Goal: Task Accomplishment & Management: Use online tool/utility

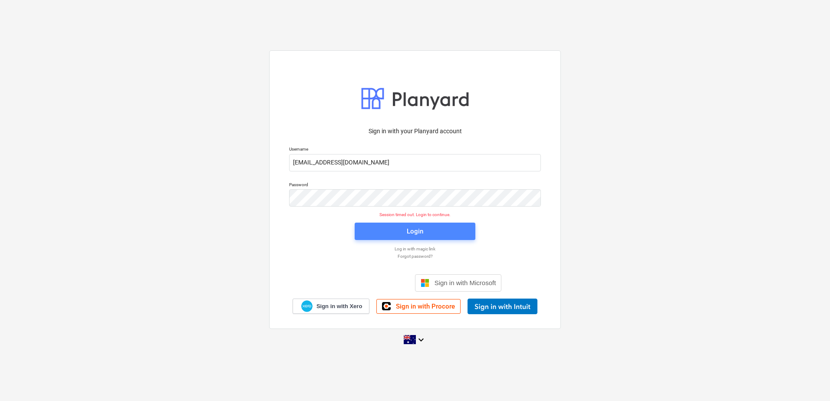
click at [428, 228] on span "Login" at bounding box center [415, 231] width 100 height 11
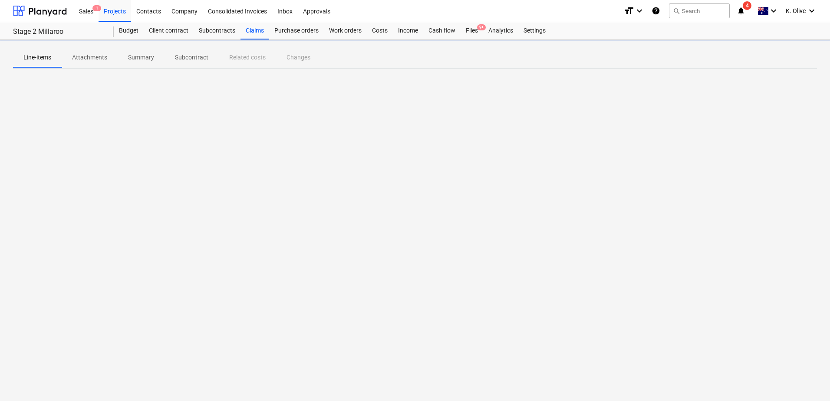
click at [740, 12] on icon "notifications" at bounding box center [741, 11] width 9 height 10
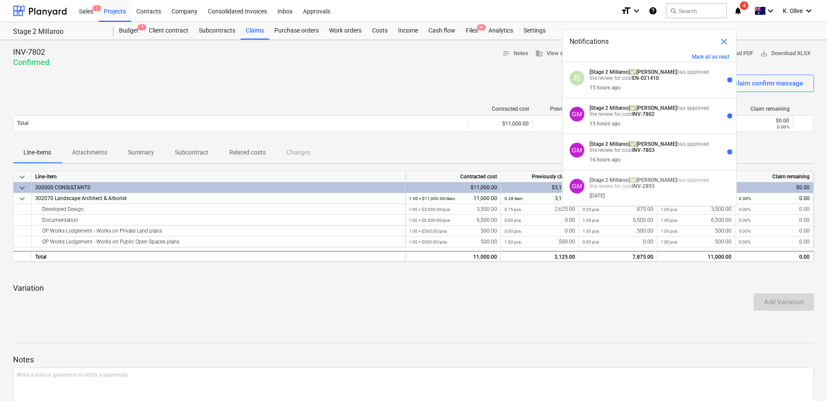
click at [329, 77] on div "Sent : - Opened : - Send claim confirm message" at bounding box center [413, 87] width 801 height 24
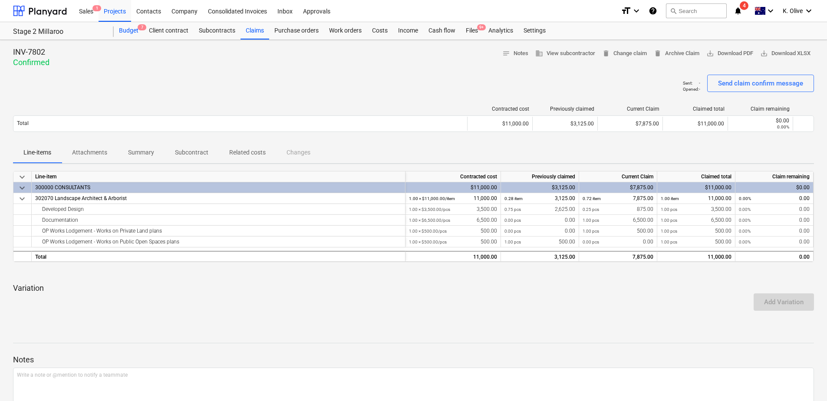
click at [122, 29] on div "Budget 7" at bounding box center [129, 30] width 30 height 17
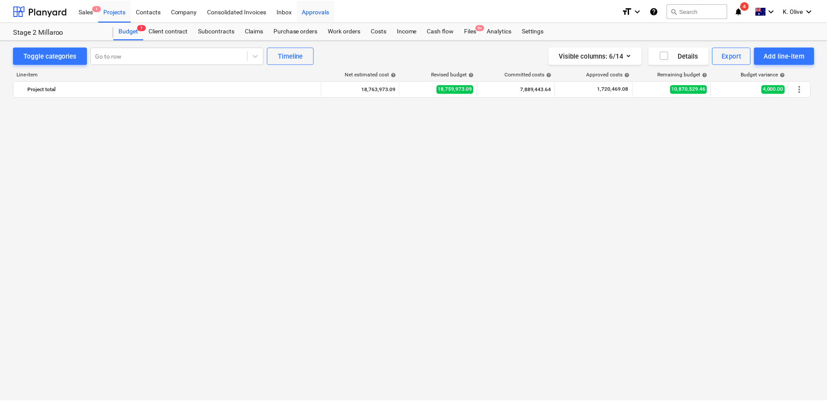
scroll to position [2293, 0]
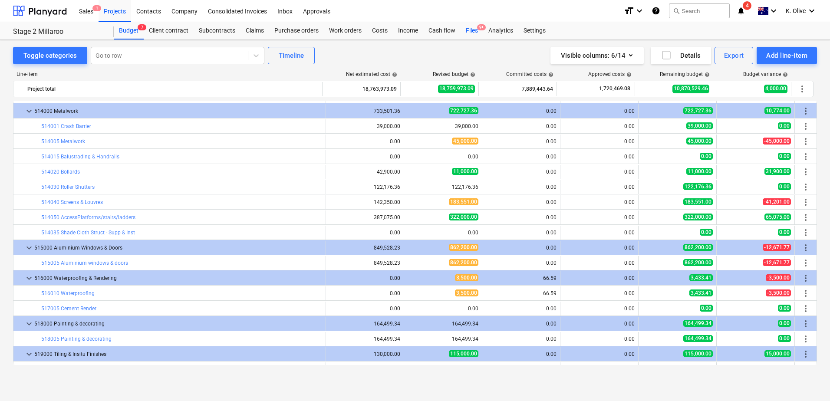
click at [470, 29] on div "Files 9+" at bounding box center [472, 30] width 23 height 17
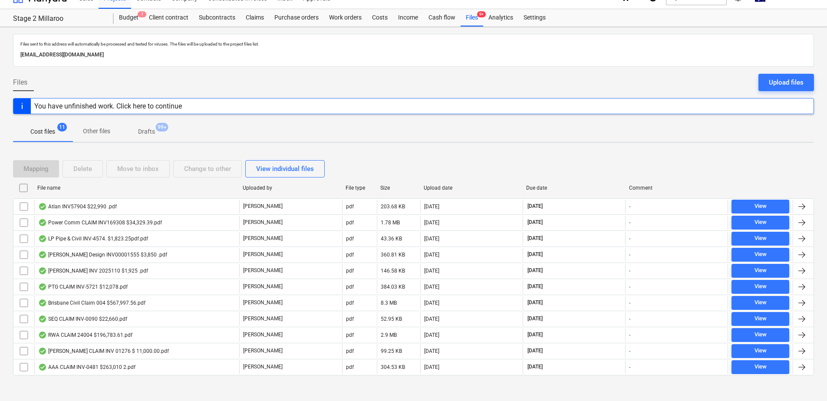
scroll to position [19, 0]
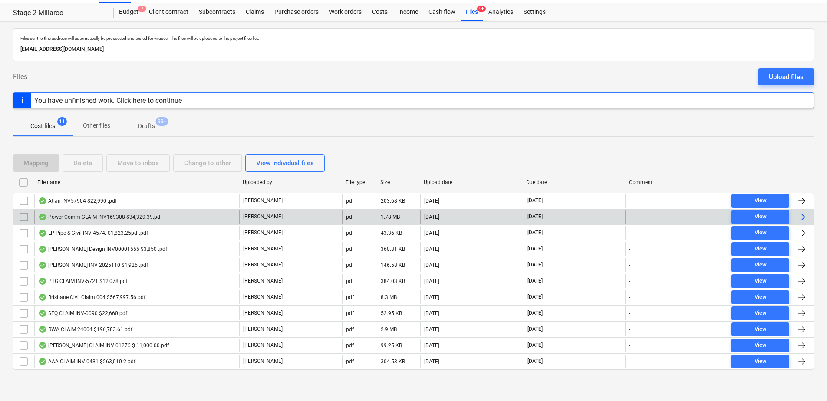
click at [85, 216] on div "Power Comm CLAIM INV169308 $34,329.39.pdf" at bounding box center [100, 217] width 124 height 7
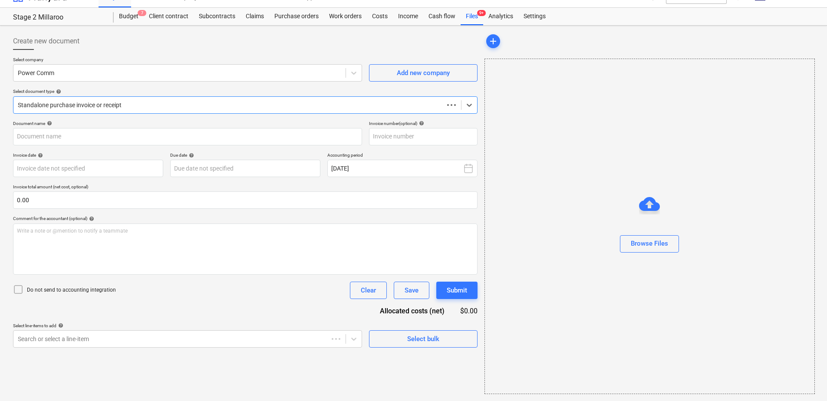
scroll to position [14, 0]
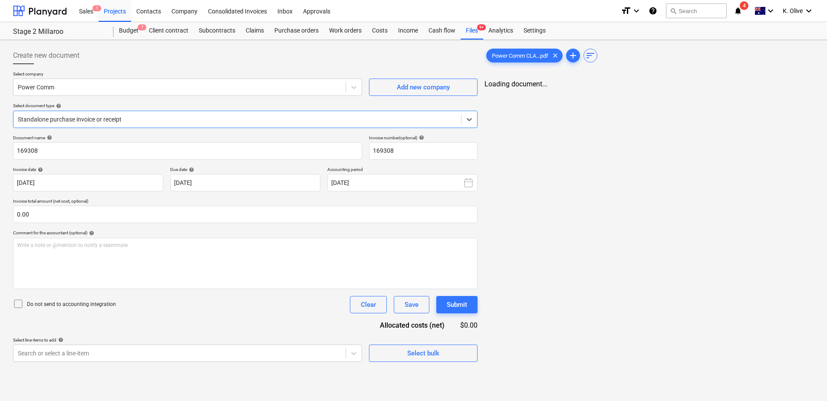
type input "169308"
type input "[DATE]"
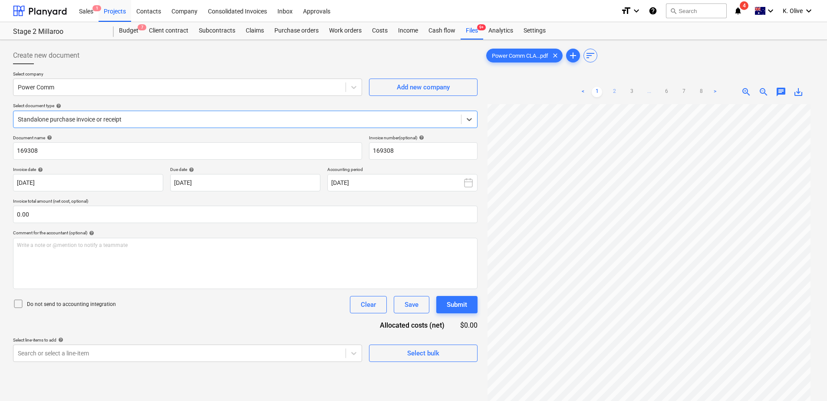
click at [618, 92] on link "2" at bounding box center [614, 92] width 10 height 10
click at [634, 93] on link "3" at bounding box center [632, 92] width 10 height 10
click at [641, 94] on link "4" at bounding box center [640, 92] width 10 height 10
click at [660, 91] on link "5" at bounding box center [658, 92] width 10 height 10
drag, startPoint x: 678, startPoint y: 92, endPoint x: 686, endPoint y: 92, distance: 8.3
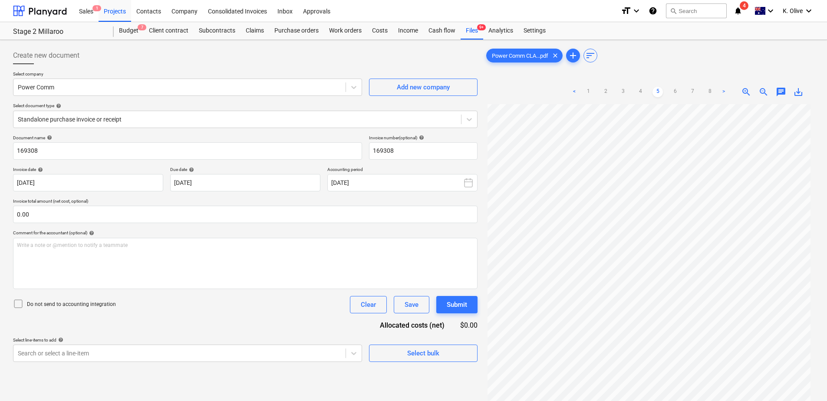
click at [678, 92] on link "6" at bounding box center [675, 92] width 10 height 10
click at [695, 91] on link "7" at bounding box center [692, 92] width 10 height 10
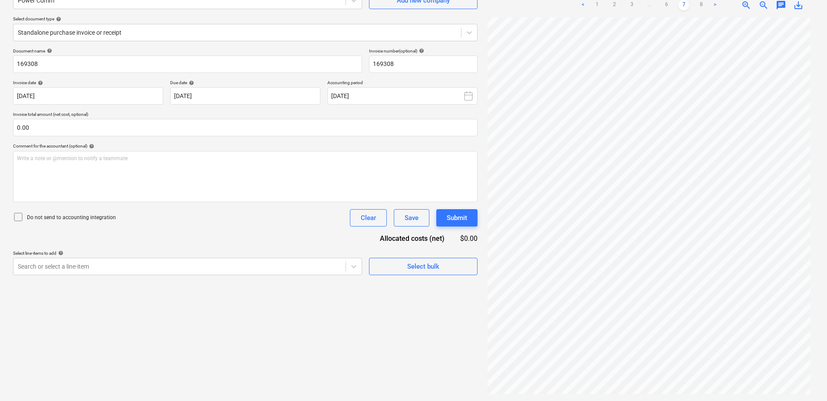
scroll to position [0, 0]
click at [701, 6] on link "8" at bounding box center [701, 5] width 10 height 10
drag, startPoint x: 685, startPoint y: 3, endPoint x: 682, endPoint y: 11, distance: 8.0
click at [685, 3] on link "7" at bounding box center [684, 5] width 10 height 10
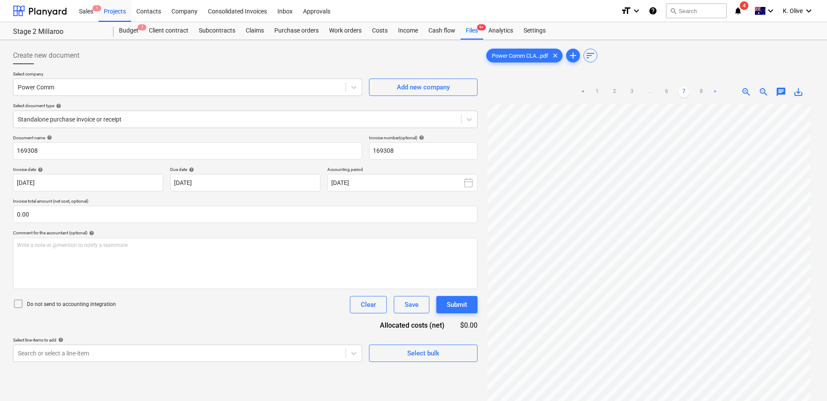
scroll to position [82, 0]
click at [701, 92] on link "8" at bounding box center [701, 92] width 10 height 10
click at [683, 89] on link "7" at bounding box center [684, 92] width 10 height 10
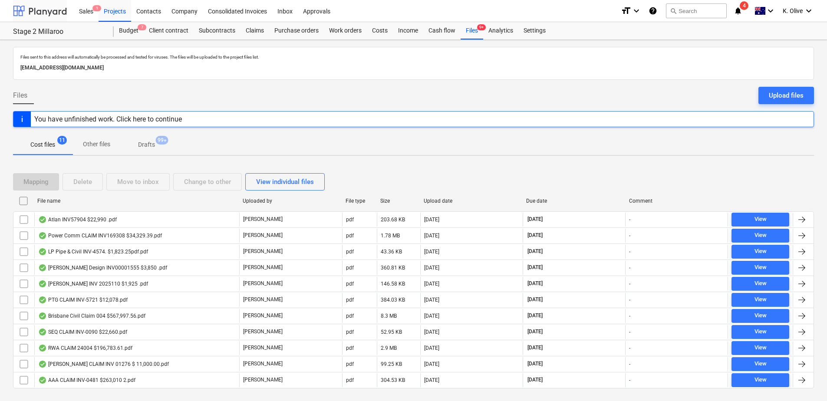
scroll to position [19, 0]
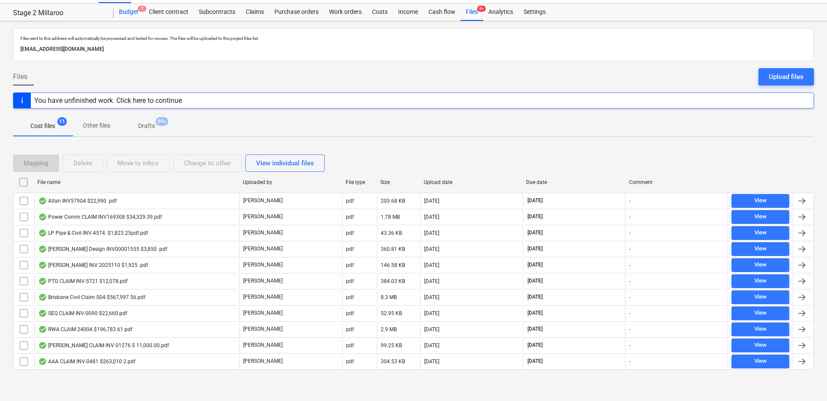
click at [130, 15] on div "Budget 7" at bounding box center [129, 11] width 30 height 17
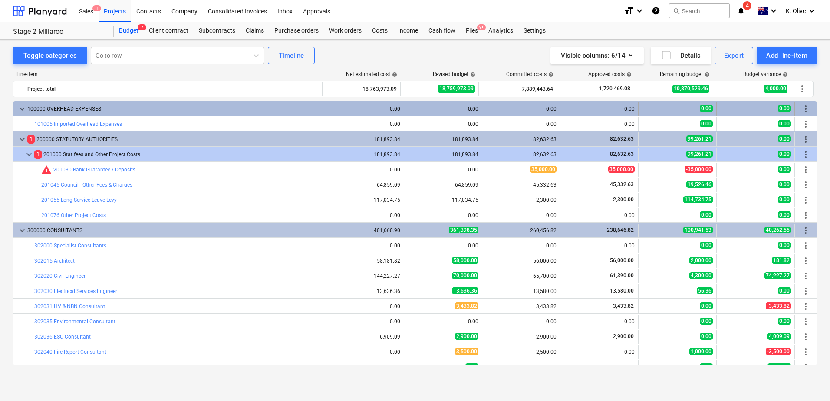
click at [23, 111] on span "keyboard_arrow_down" at bounding box center [22, 109] width 10 height 10
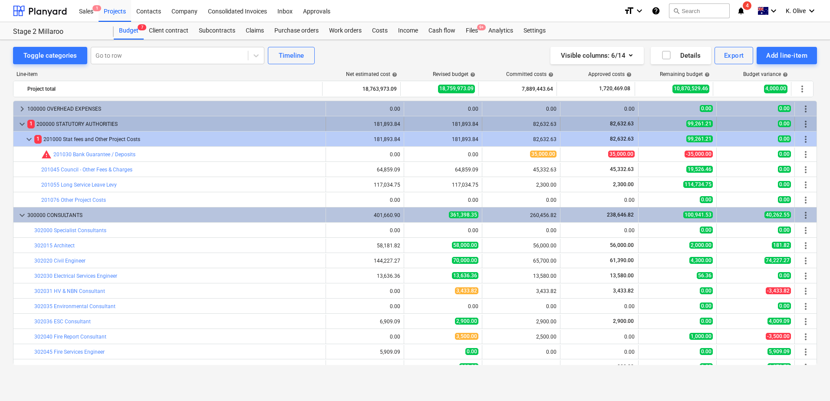
click at [19, 122] on span "keyboard_arrow_down" at bounding box center [22, 124] width 10 height 10
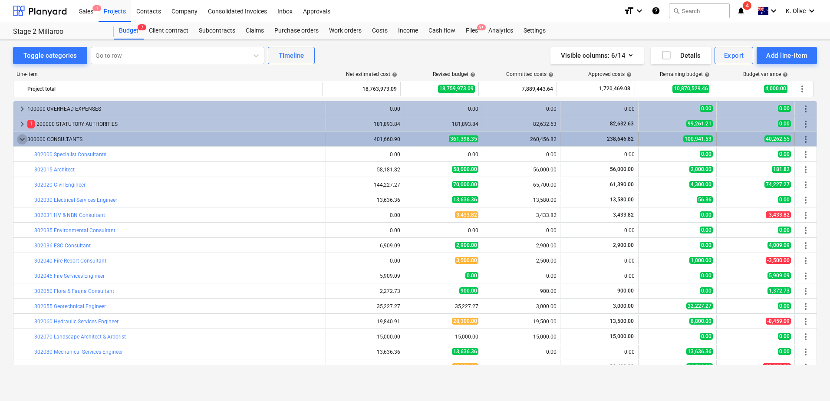
click at [20, 138] on span "keyboard_arrow_down" at bounding box center [22, 139] width 10 height 10
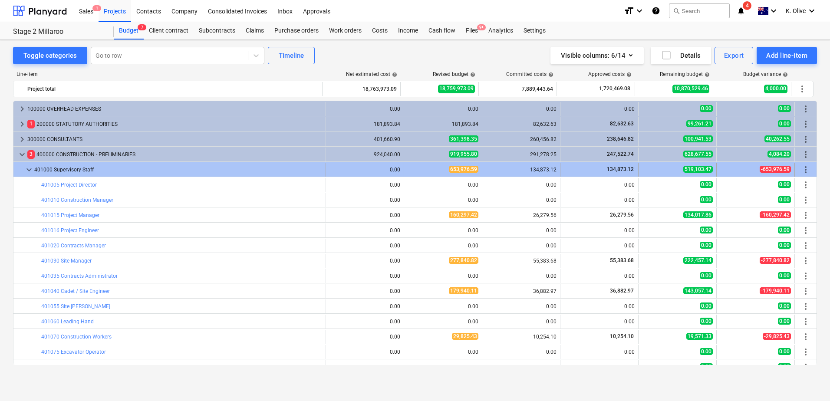
click at [28, 168] on span "keyboard_arrow_down" at bounding box center [29, 170] width 10 height 10
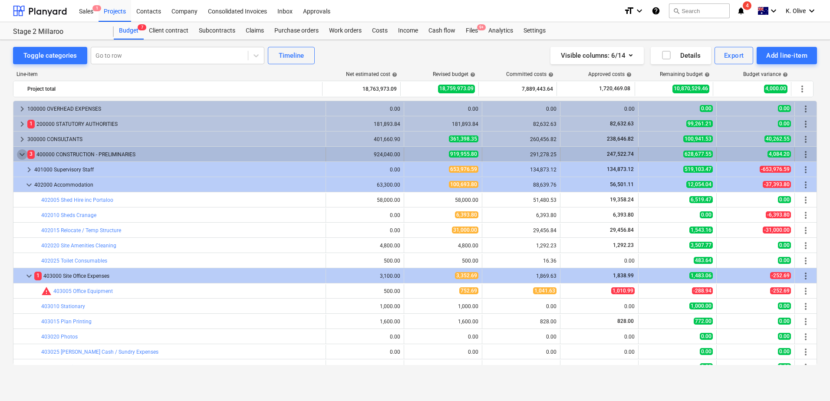
click at [22, 156] on span "keyboard_arrow_down" at bounding box center [22, 154] width 10 height 10
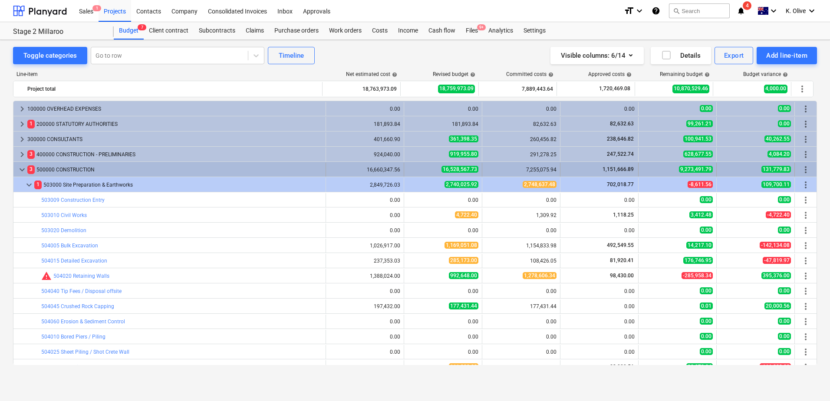
click at [24, 171] on span "keyboard_arrow_down" at bounding box center [22, 170] width 10 height 10
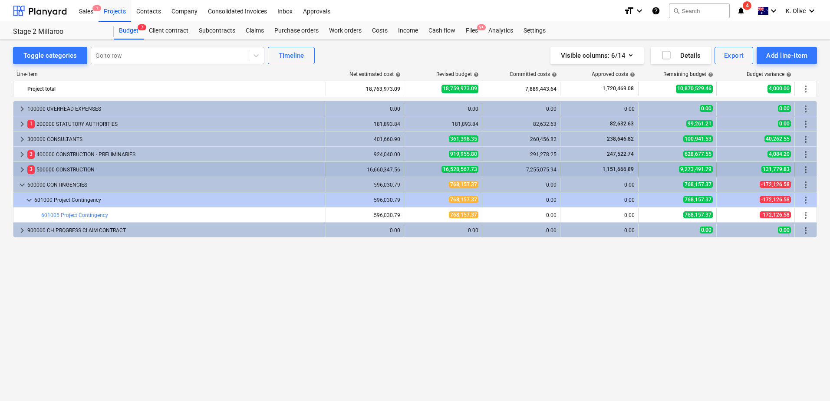
click at [21, 171] on span "keyboard_arrow_right" at bounding box center [22, 170] width 10 height 10
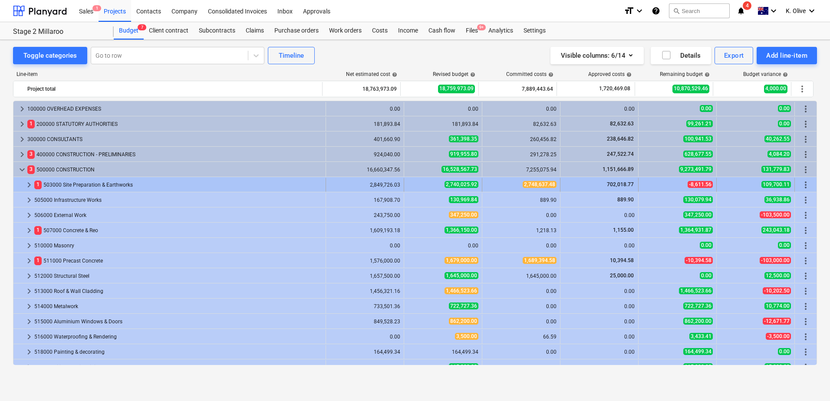
click at [28, 185] on span "keyboard_arrow_right" at bounding box center [29, 185] width 10 height 10
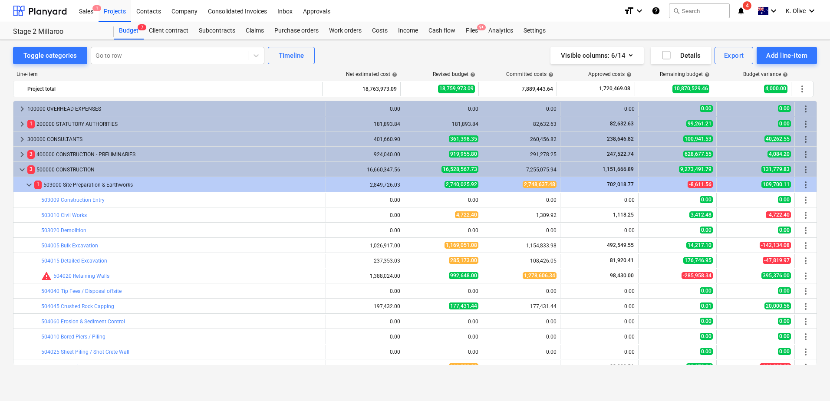
scroll to position [43, 0]
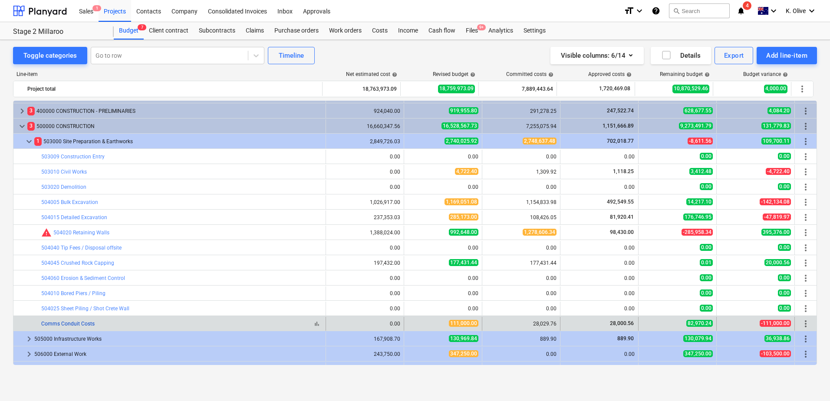
click at [80, 323] on link "Comms Conduit Costs" at bounding box center [67, 324] width 53 height 6
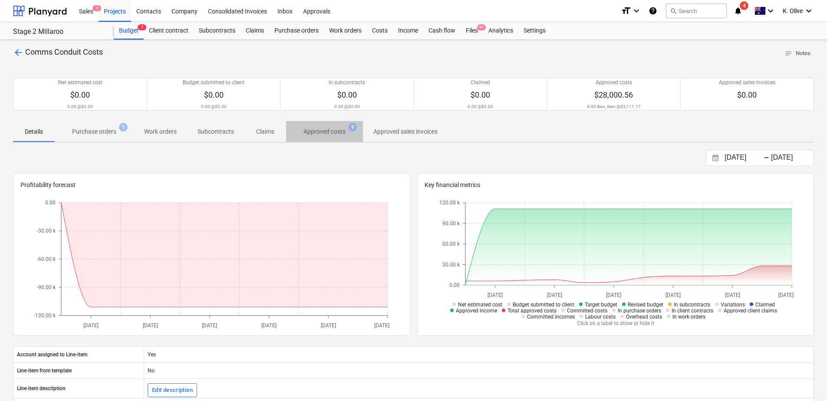
click at [313, 131] on p "Approved costs" at bounding box center [325, 131] width 42 height 9
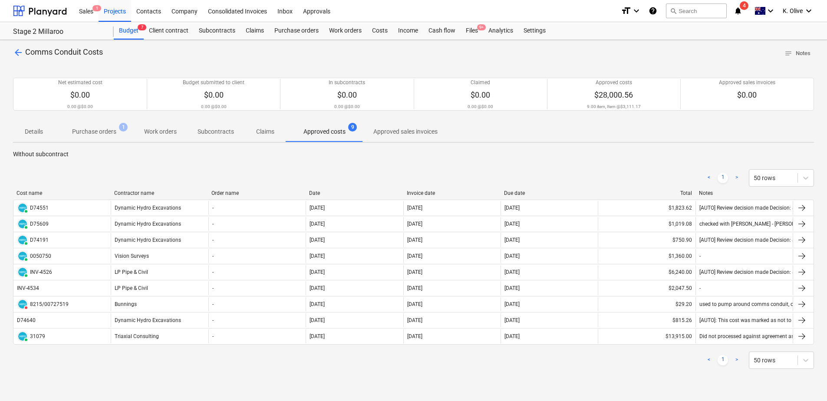
click at [28, 132] on p "Details" at bounding box center [33, 131] width 21 height 9
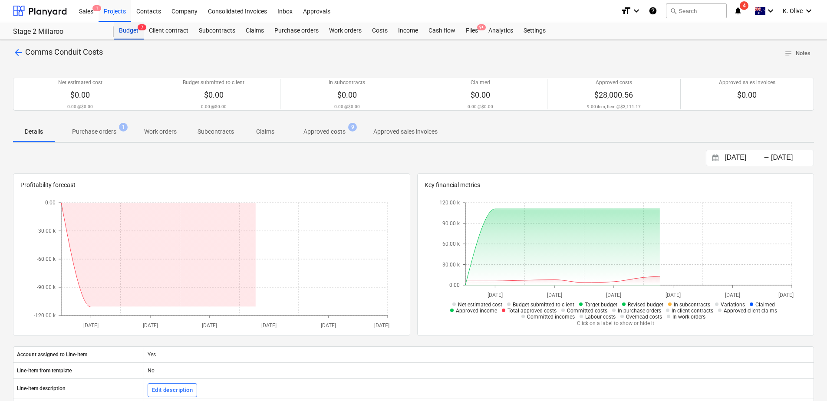
click at [127, 33] on div "Budget 7" at bounding box center [129, 30] width 30 height 17
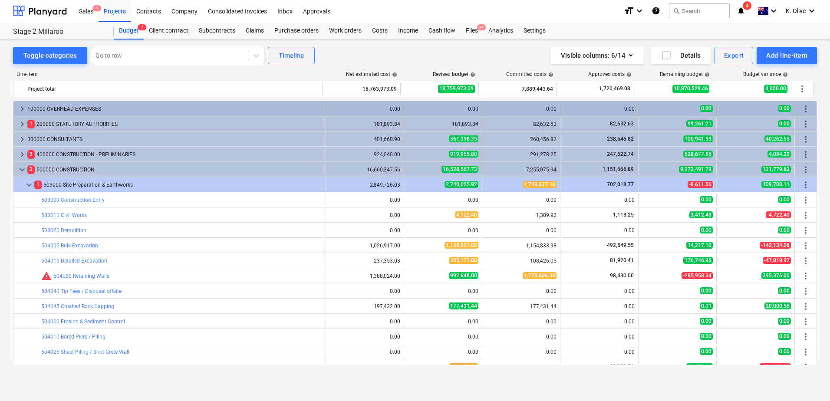
click at [23, 105] on span "keyboard_arrow_right" at bounding box center [22, 109] width 10 height 10
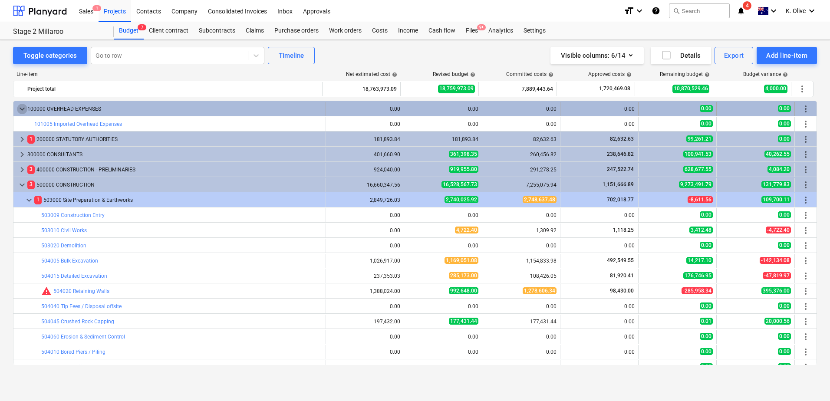
click at [20, 109] on span "keyboard_arrow_down" at bounding box center [22, 109] width 10 height 10
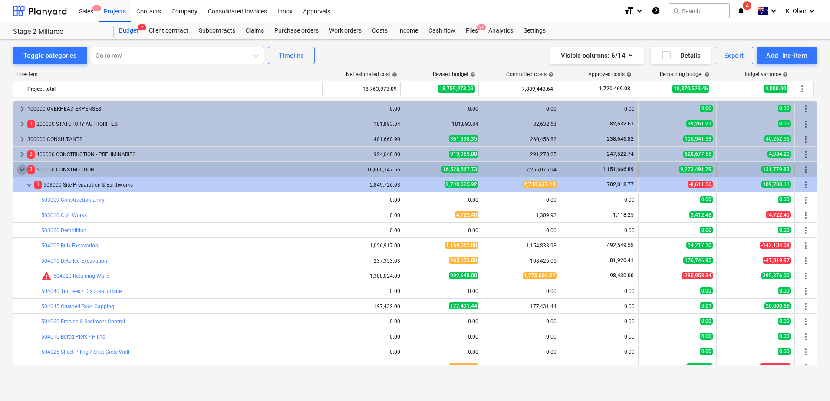
click at [19, 170] on span "keyboard_arrow_down" at bounding box center [22, 170] width 10 height 10
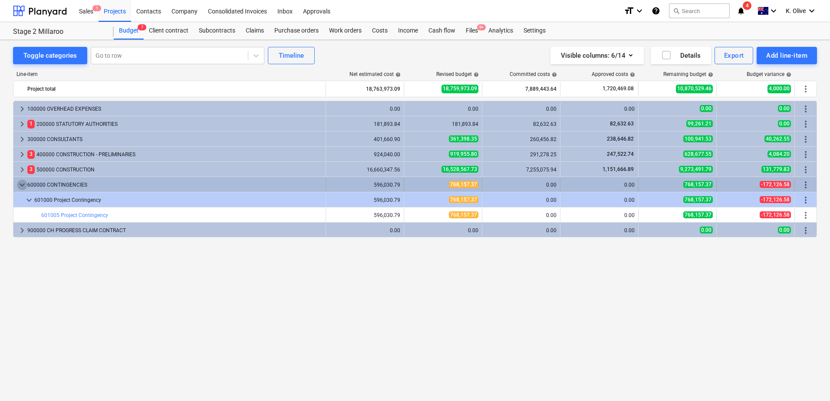
click at [23, 184] on span "keyboard_arrow_down" at bounding box center [22, 185] width 10 height 10
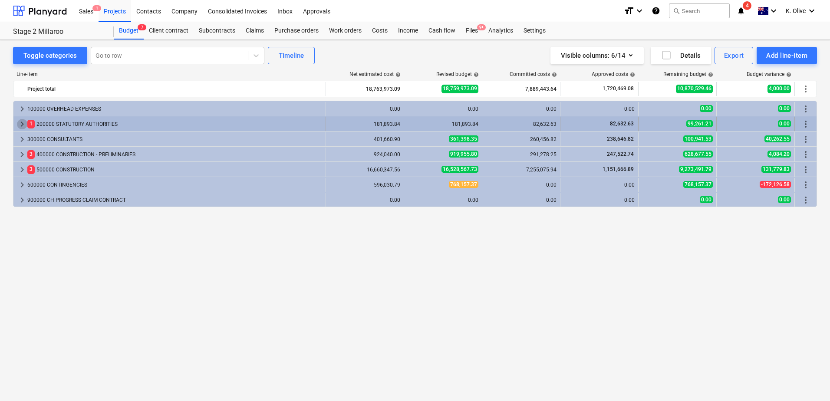
click at [19, 123] on span "keyboard_arrow_right" at bounding box center [22, 124] width 10 height 10
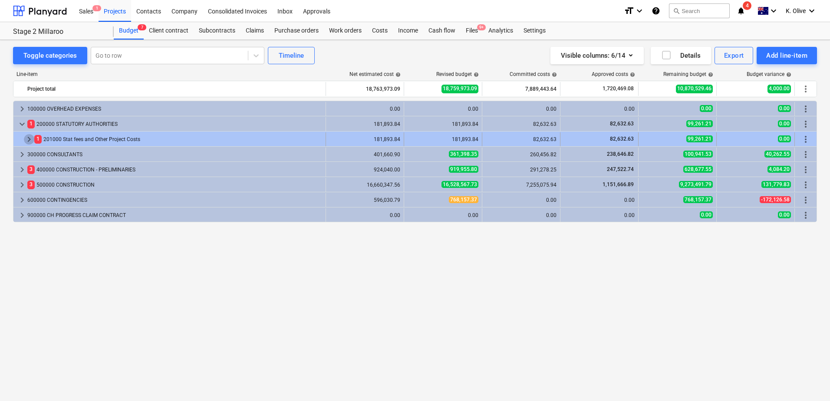
click at [25, 140] on span "keyboard_arrow_right" at bounding box center [29, 139] width 10 height 10
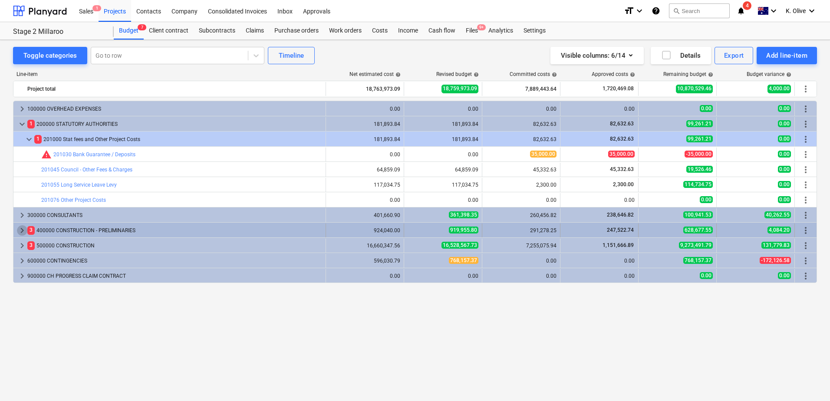
click at [20, 230] on span "keyboard_arrow_right" at bounding box center [22, 230] width 10 height 10
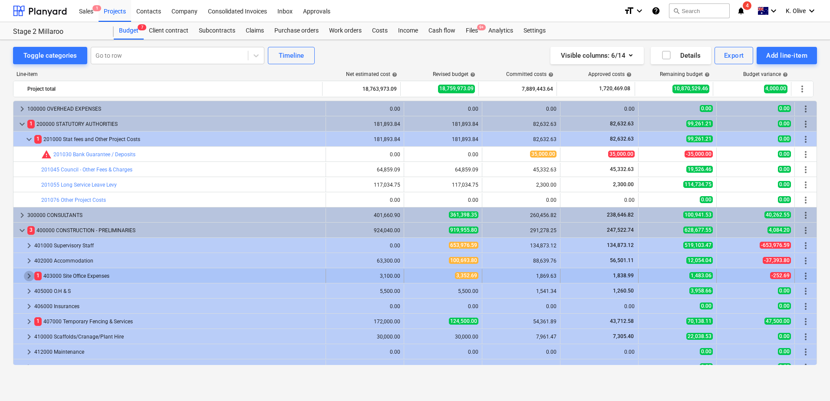
click at [29, 277] on span "keyboard_arrow_right" at bounding box center [29, 276] width 10 height 10
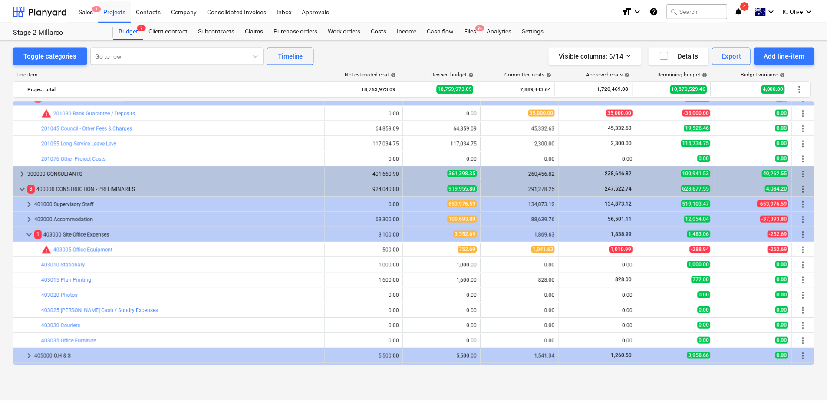
scroll to position [43, 0]
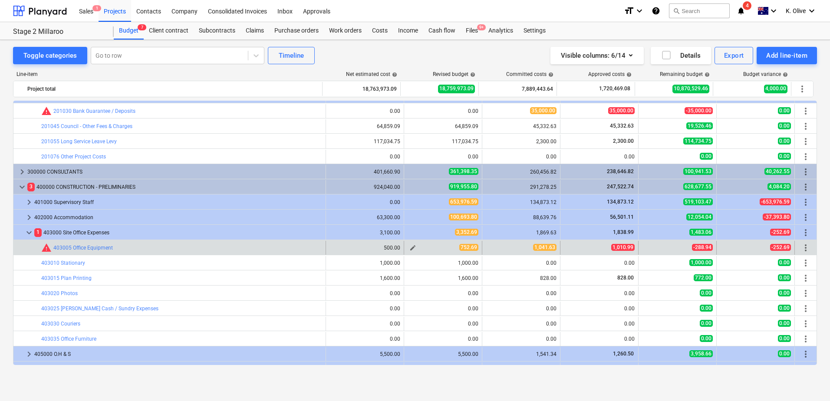
click at [410, 246] on span "edit" at bounding box center [413, 248] width 7 height 7
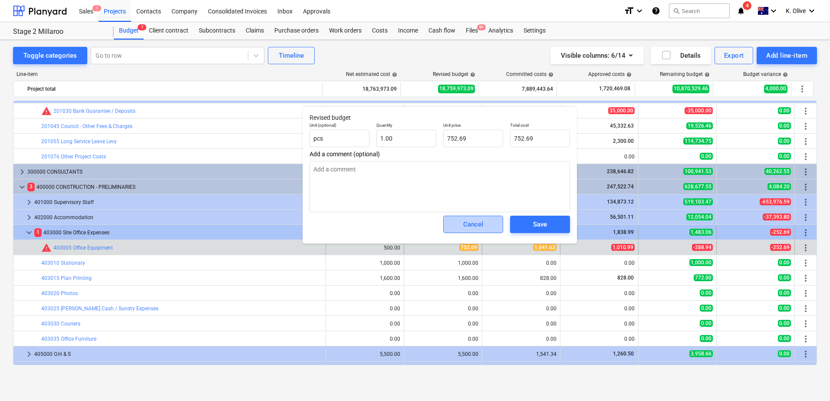
drag, startPoint x: 469, startPoint y: 231, endPoint x: 480, endPoint y: 238, distance: 13.3
click at [470, 231] on button "Cancel" at bounding box center [473, 224] width 60 height 17
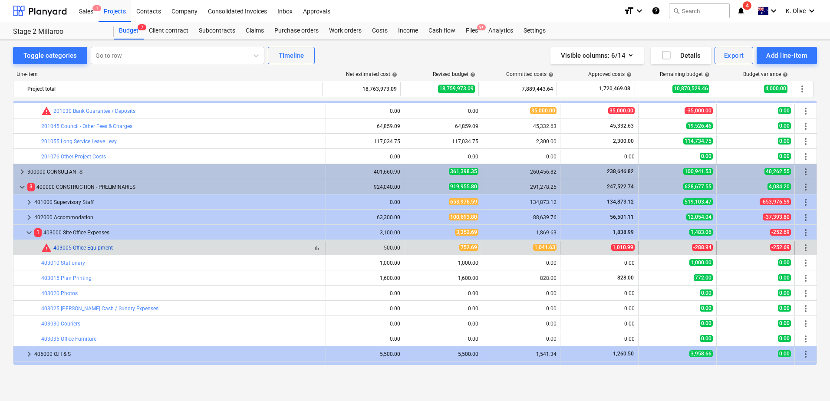
click at [88, 246] on link "403005 Office Equipment" at bounding box center [82, 248] width 59 height 6
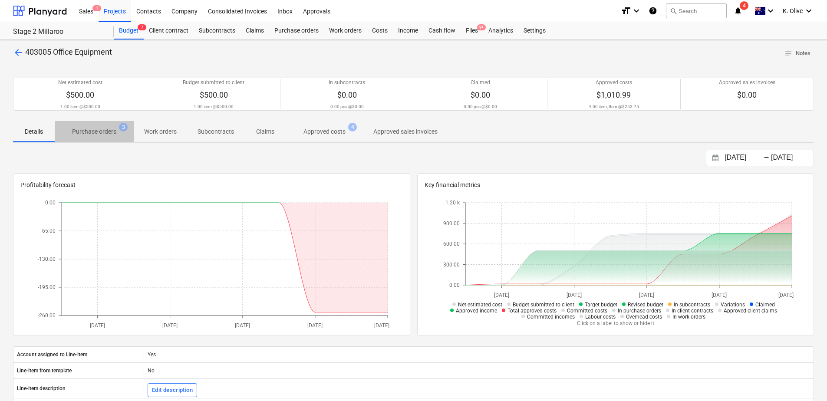
click at [94, 135] on p "Purchase orders" at bounding box center [94, 131] width 44 height 9
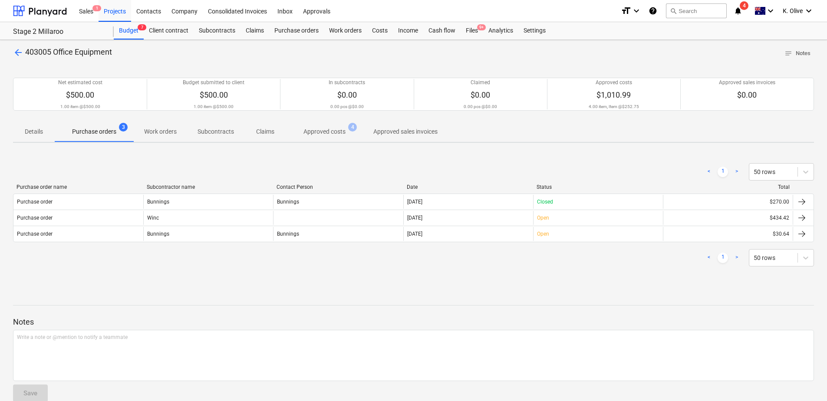
click at [321, 130] on p "Approved costs" at bounding box center [325, 131] width 42 height 9
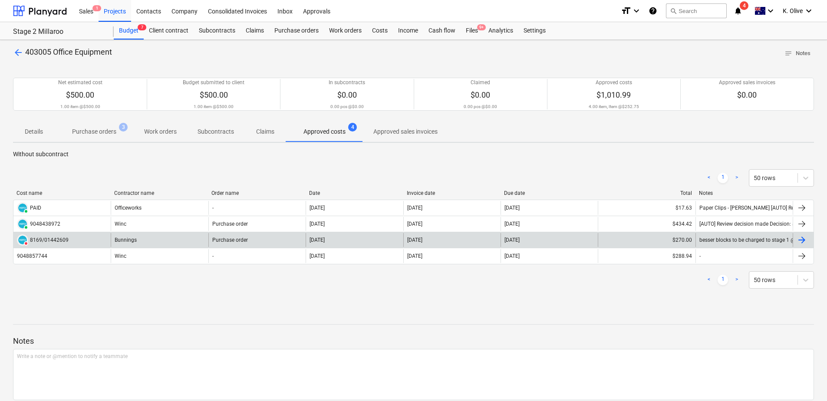
click at [41, 241] on div "8169/01442609" at bounding box center [49, 240] width 39 height 6
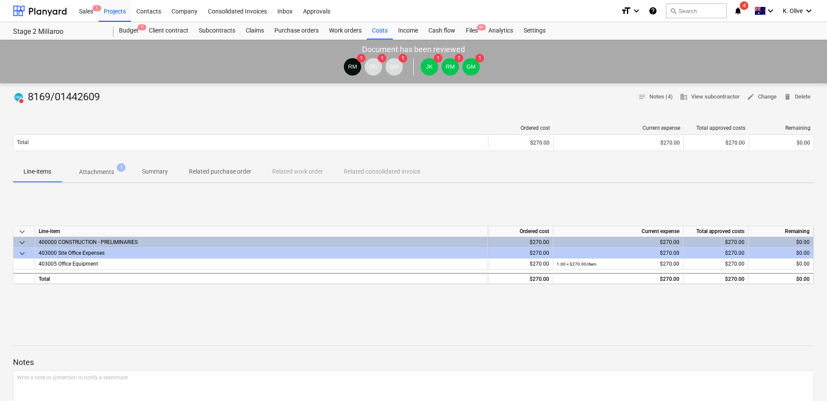
click at [100, 172] on p "Attachments" at bounding box center [96, 172] width 35 height 9
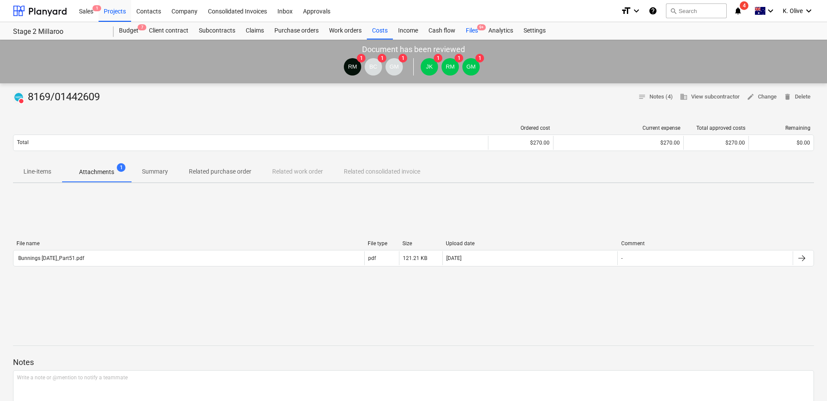
drag, startPoint x: 472, startPoint y: 28, endPoint x: 464, endPoint y: 28, distance: 7.4
click at [471, 28] on div "Files 9+" at bounding box center [472, 30] width 23 height 17
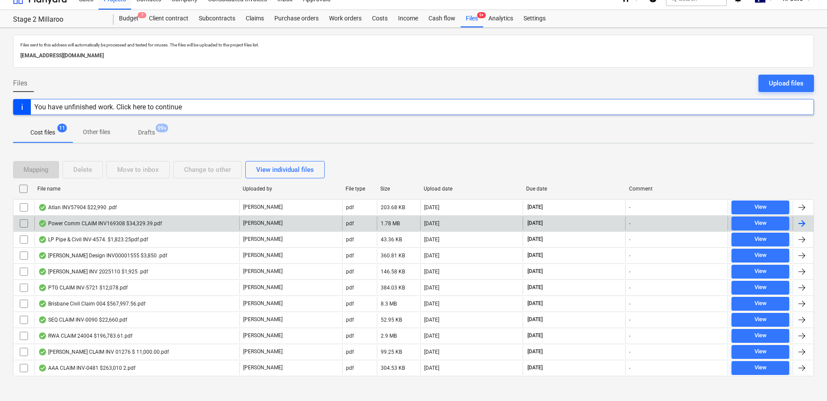
scroll to position [19, 0]
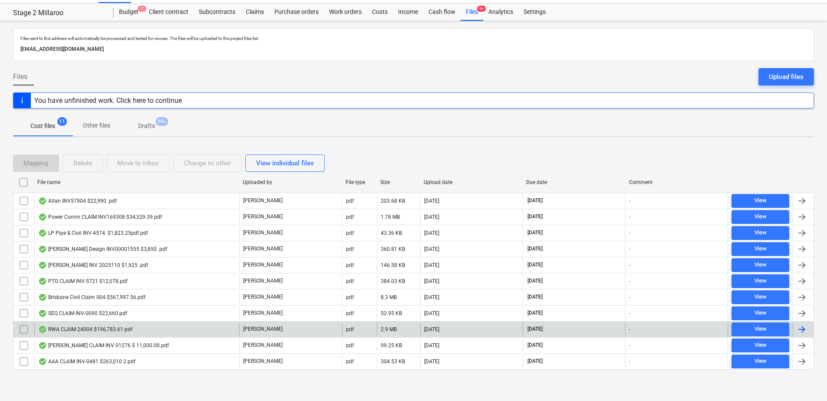
click at [67, 329] on div "RWA CLAIM 24004 $196,783.61.pdf" at bounding box center [85, 329] width 94 height 7
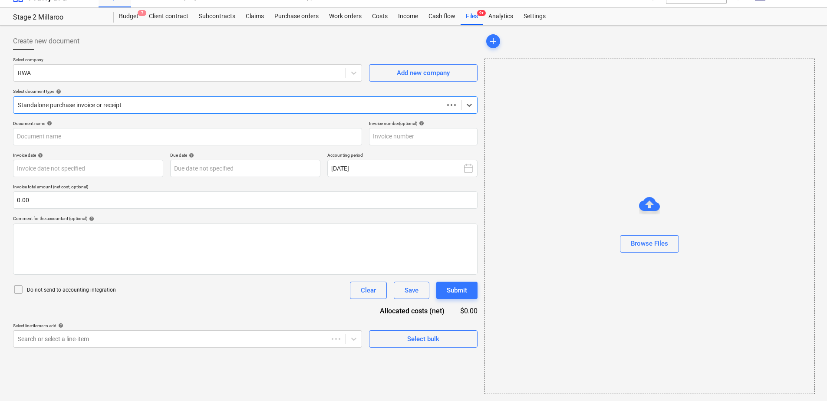
scroll to position [14, 0]
type input "CLAIM"
type input "[DATE]"
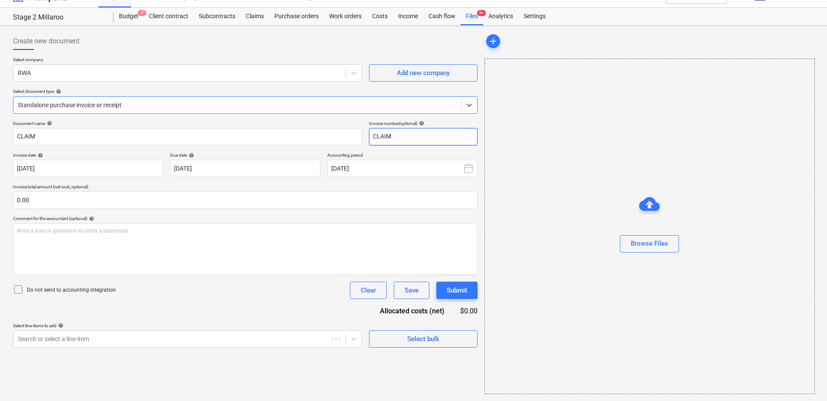
scroll to position [0, 0]
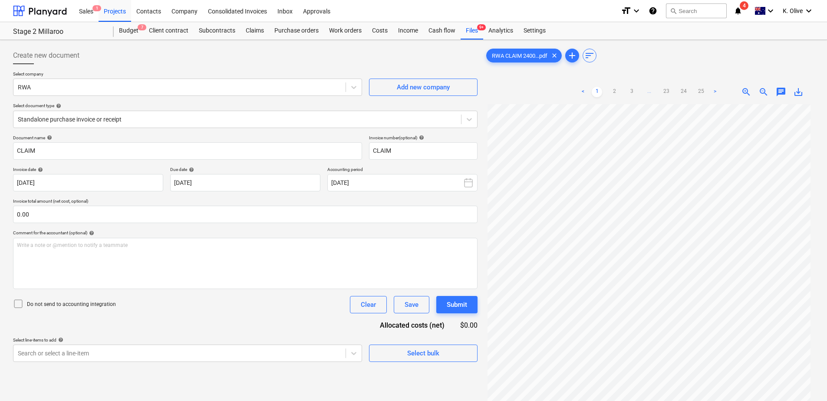
click at [801, 92] on span "save_alt" at bounding box center [798, 92] width 10 height 10
